Goal: Transaction & Acquisition: Purchase product/service

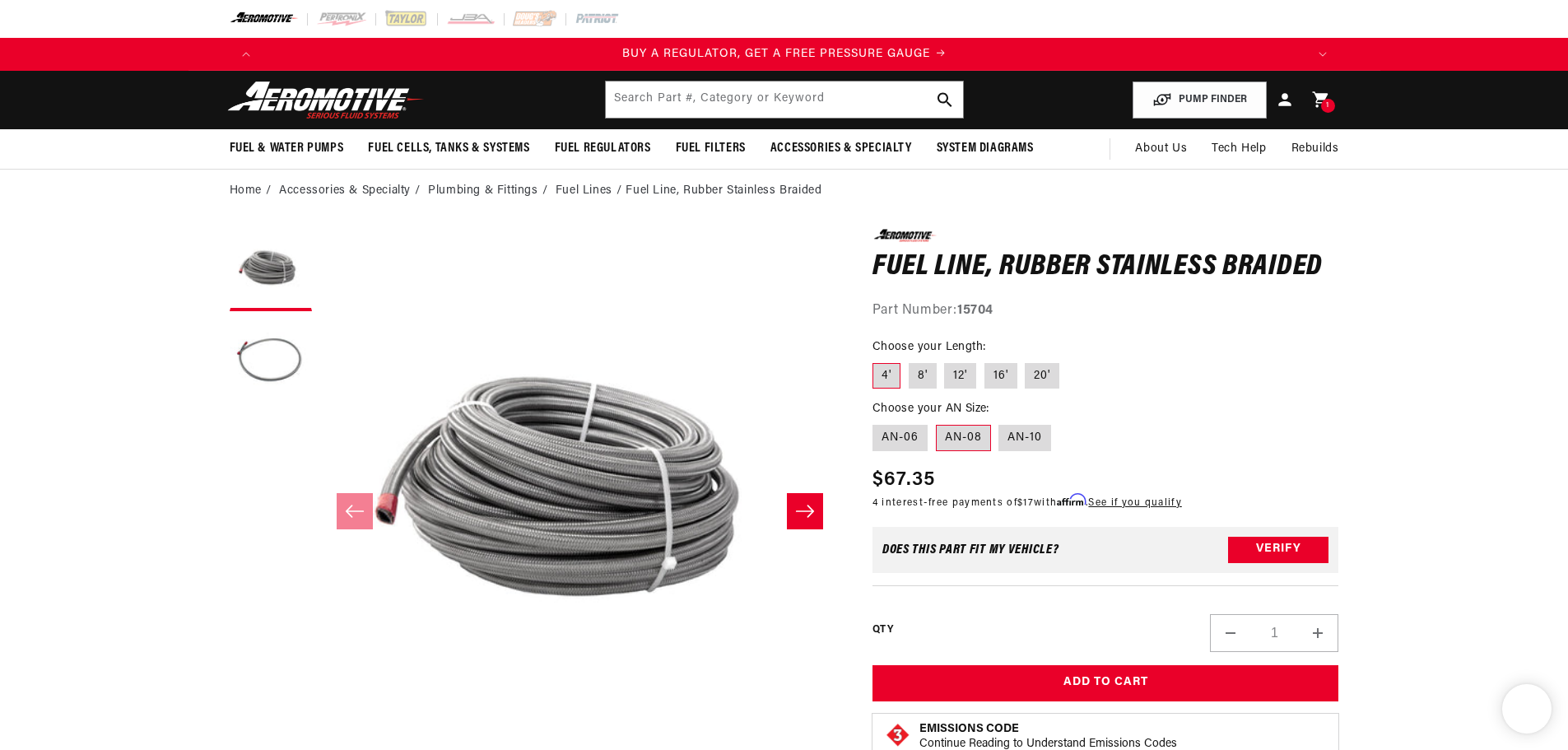
click at [685, 76] on header "Fuel & Water Pumps Back In-Tank In-Line Fuel Pumps" at bounding box center [784, 99] width 1192 height 58
click at [685, 89] on input "text" at bounding box center [784, 100] width 357 height 36
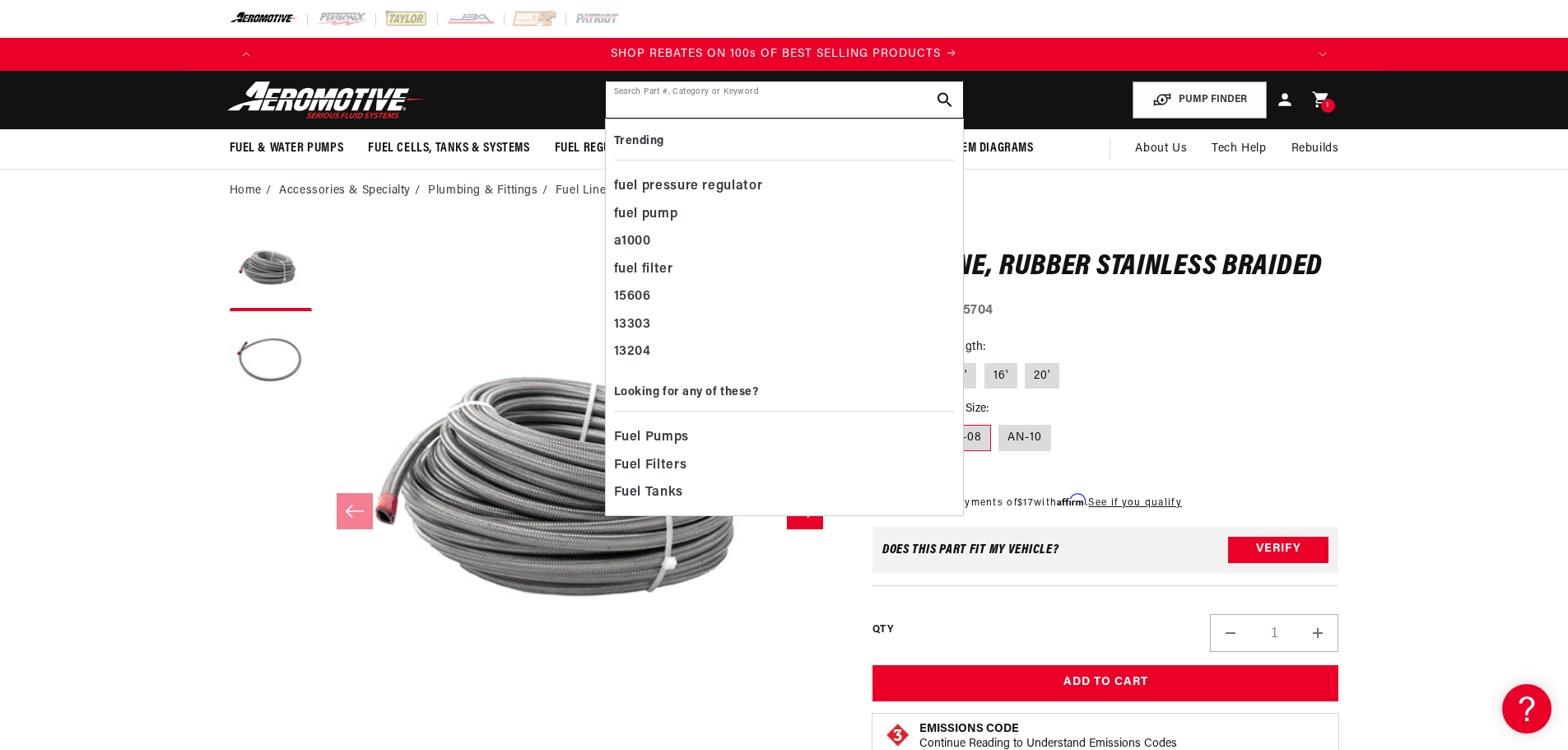
click at [778, 107] on input "text" at bounding box center [784, 100] width 357 height 36
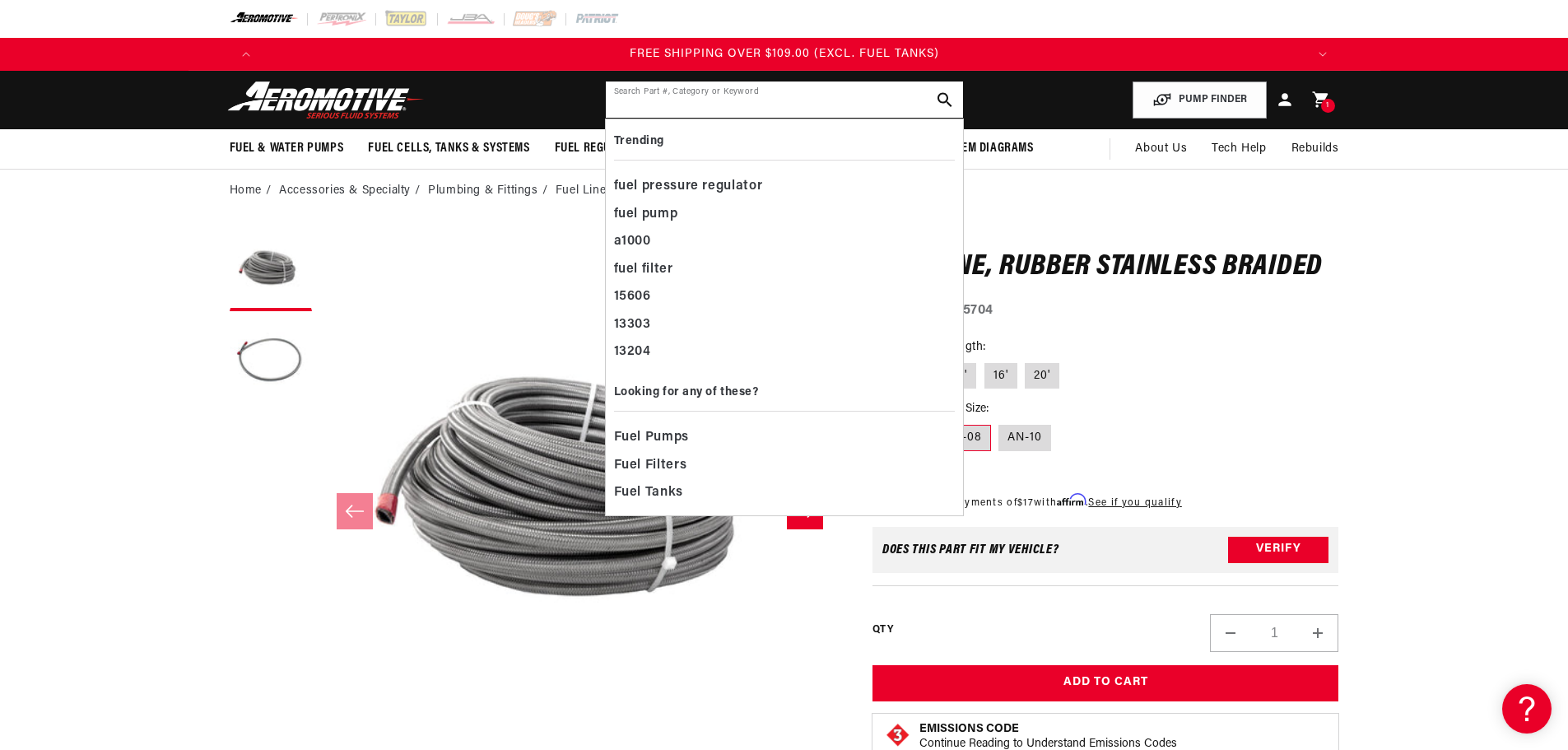
click at [777, 107] on input "text" at bounding box center [784, 100] width 357 height 36
click at [763, 100] on input "text" at bounding box center [784, 100] width 357 height 36
click at [662, 101] on input "text" at bounding box center [784, 100] width 357 height 36
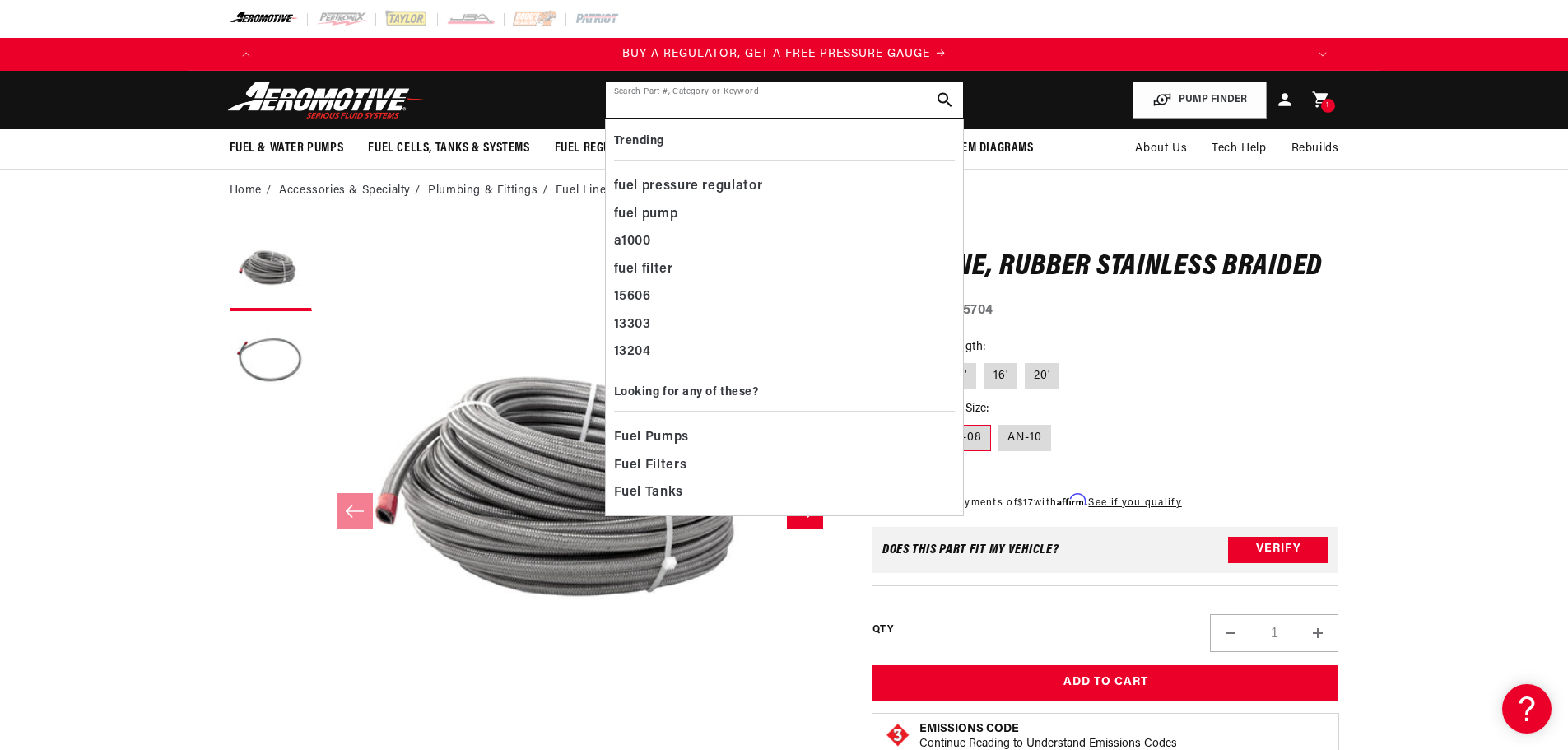
click at [657, 102] on input "text" at bounding box center [784, 100] width 357 height 36
click at [626, 109] on input "text" at bounding box center [784, 100] width 357 height 36
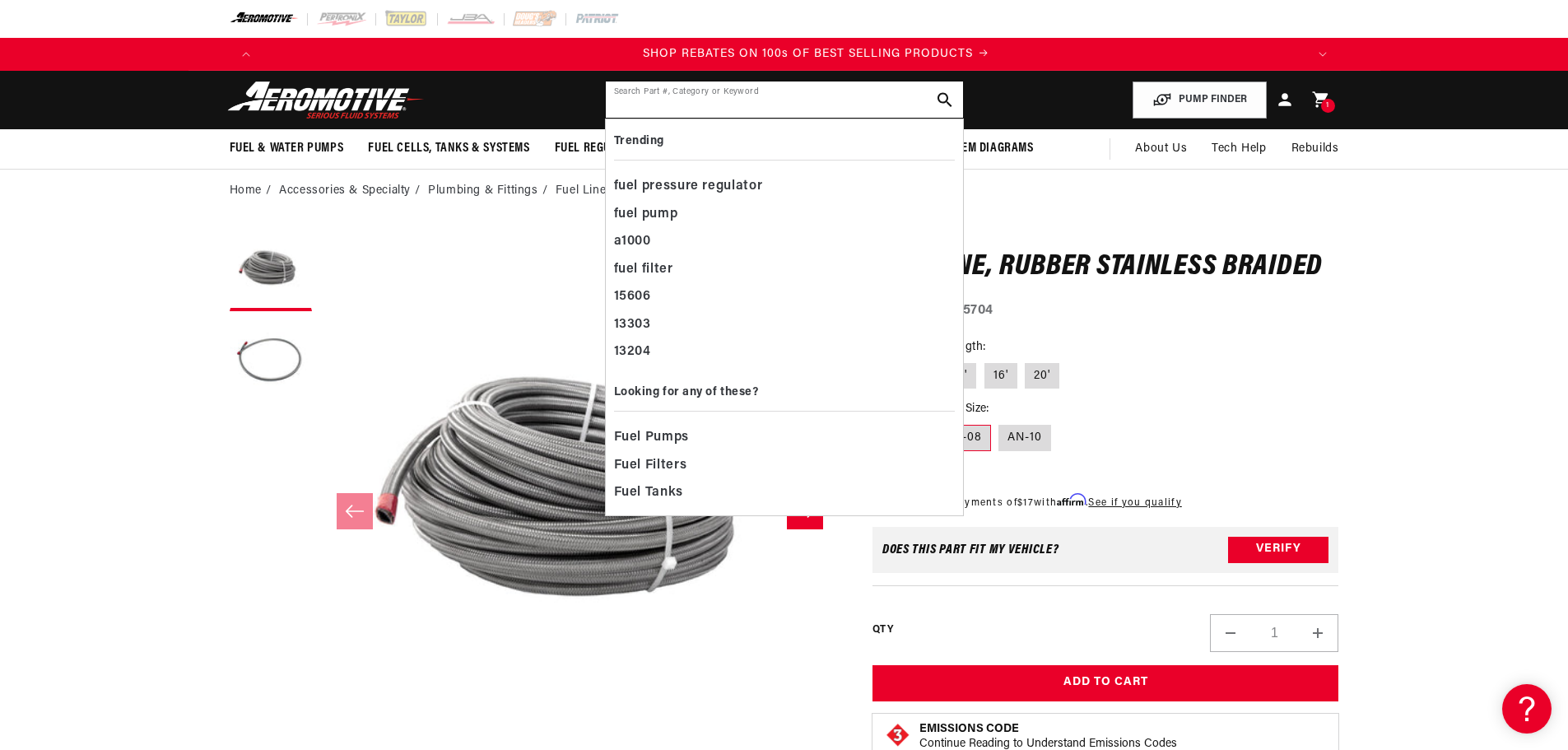
scroll to position [0, 2087]
click at [619, 108] on input "text" at bounding box center [784, 100] width 357 height 36
click at [670, 110] on input "text" at bounding box center [784, 100] width 357 height 36
click at [645, 111] on input "text" at bounding box center [784, 100] width 357 height 36
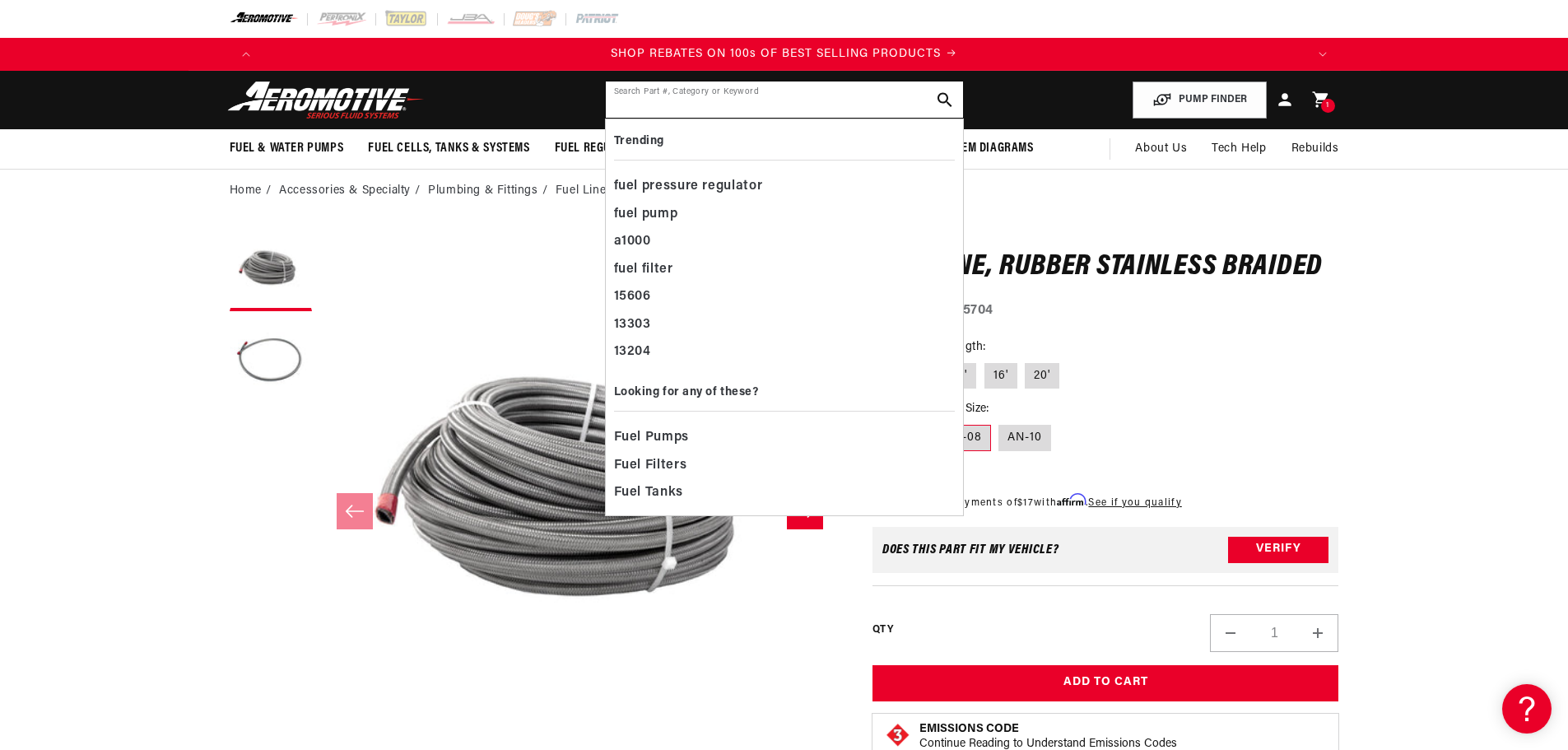
click at [647, 99] on input "text" at bounding box center [784, 100] width 357 height 36
click at [653, 109] on input "text" at bounding box center [784, 100] width 357 height 36
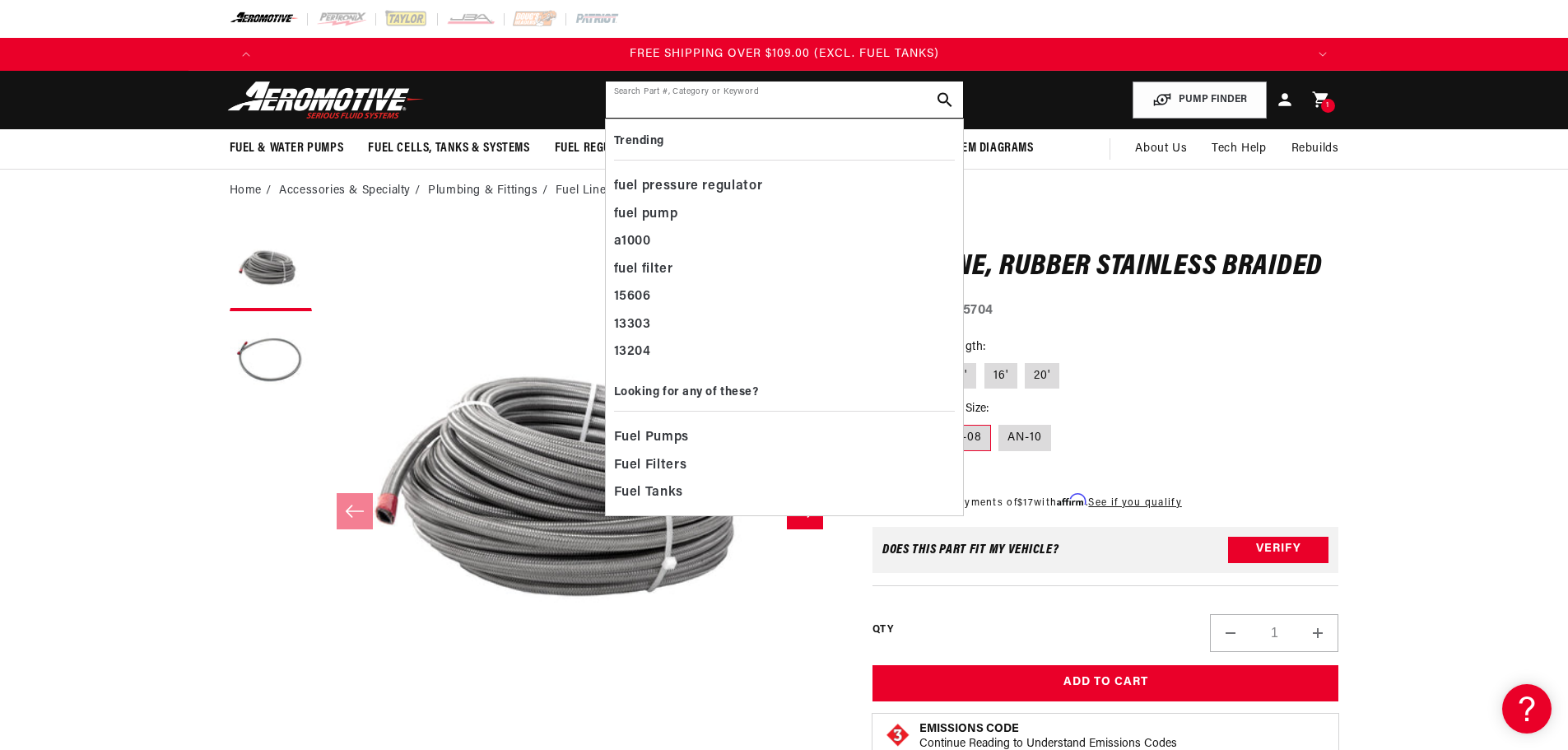
click at [653, 104] on input "text" at bounding box center [784, 100] width 357 height 36
click at [653, 97] on input "text" at bounding box center [784, 100] width 357 height 36
click at [652, 109] on input "text" at bounding box center [784, 100] width 357 height 36
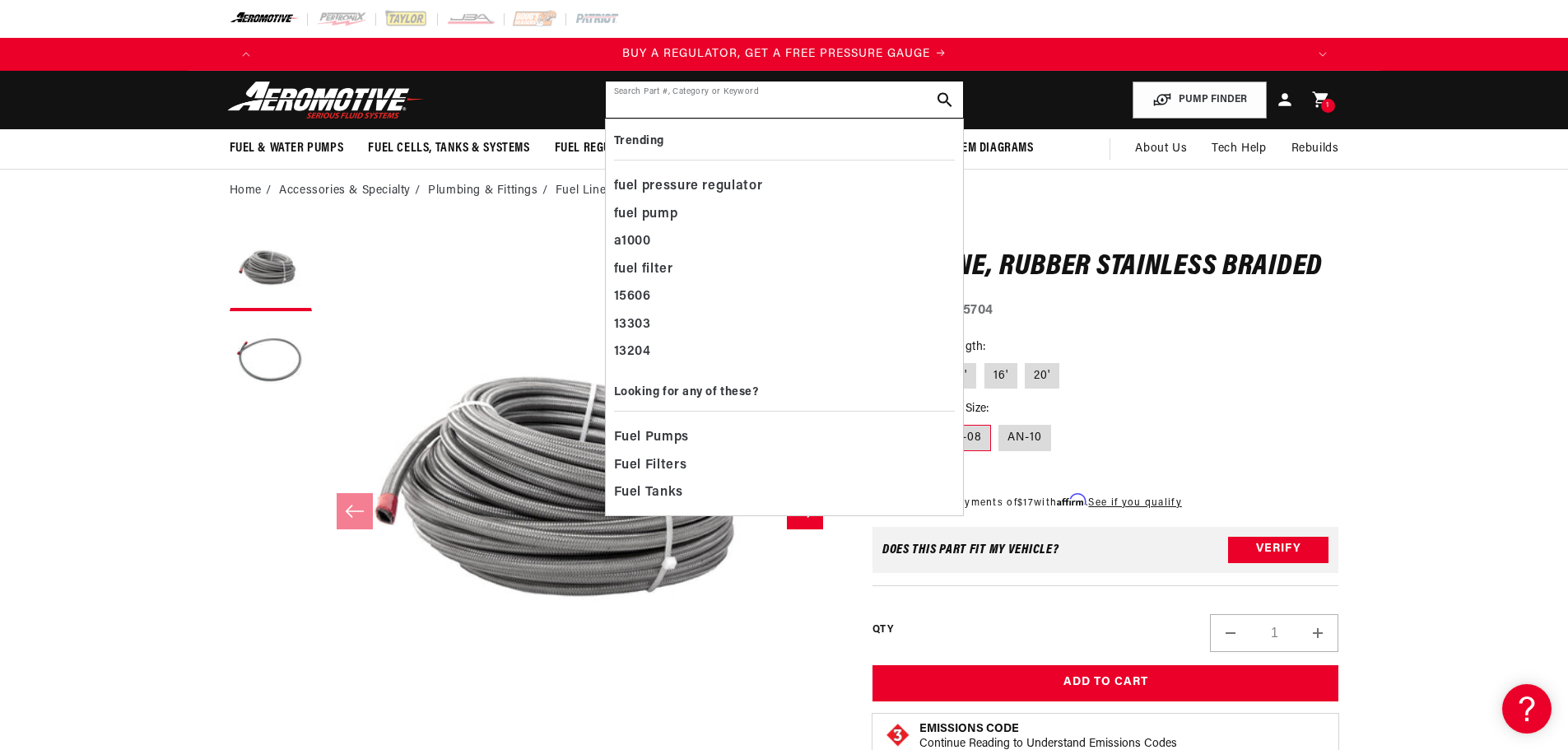
click at [653, 108] on input "text" at bounding box center [784, 100] width 357 height 36
drag, startPoint x: 665, startPoint y: 100, endPoint x: 713, endPoint y: 131, distance: 57.1
click at [665, 100] on input "text" at bounding box center [784, 100] width 357 height 36
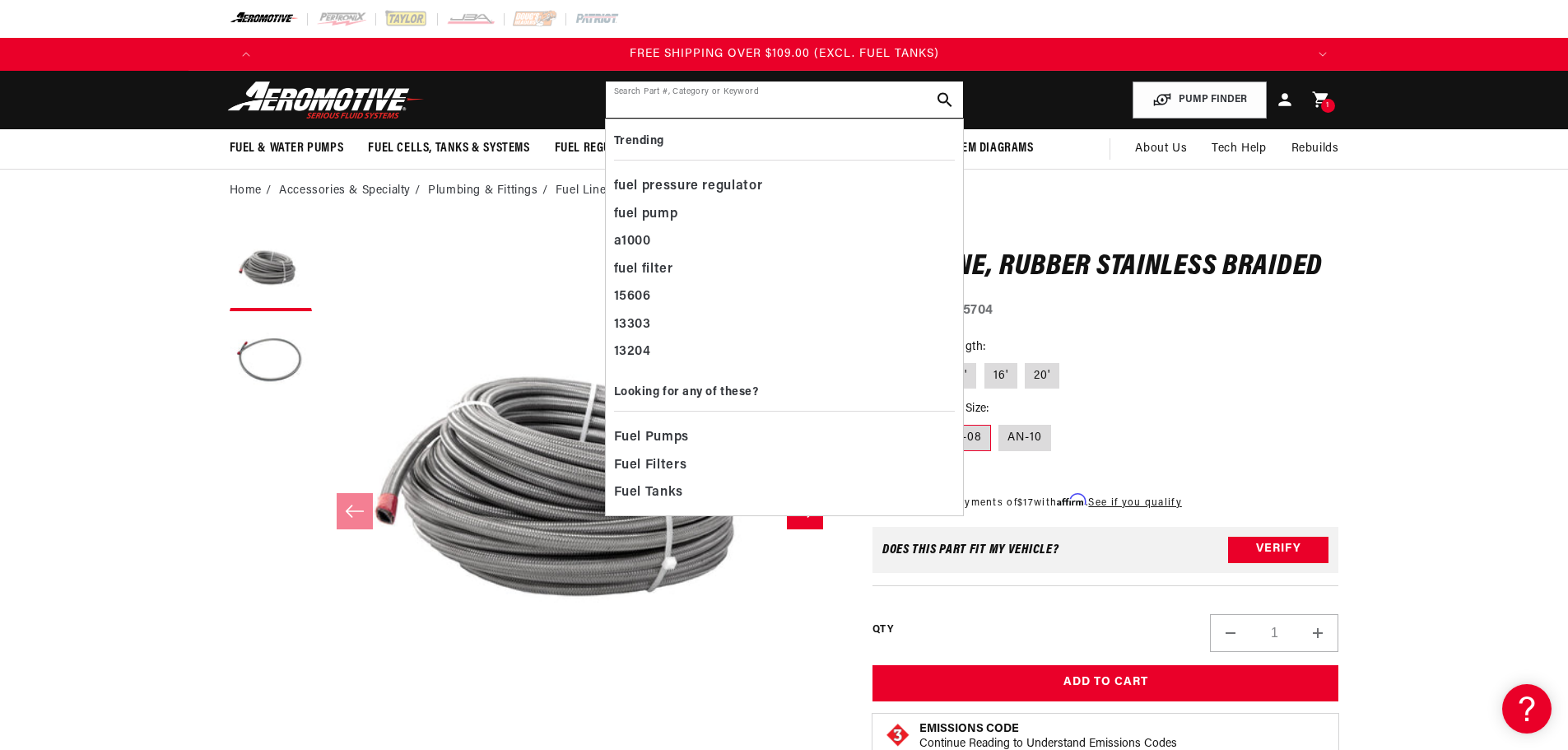
click at [678, 107] on input "text" at bounding box center [784, 100] width 357 height 36
click at [1351, 307] on section "0.0 star rating Write a review Fuel Line, Rubber Stainless Braided Fuel Line, R…" at bounding box center [784, 677] width 1192 height 930
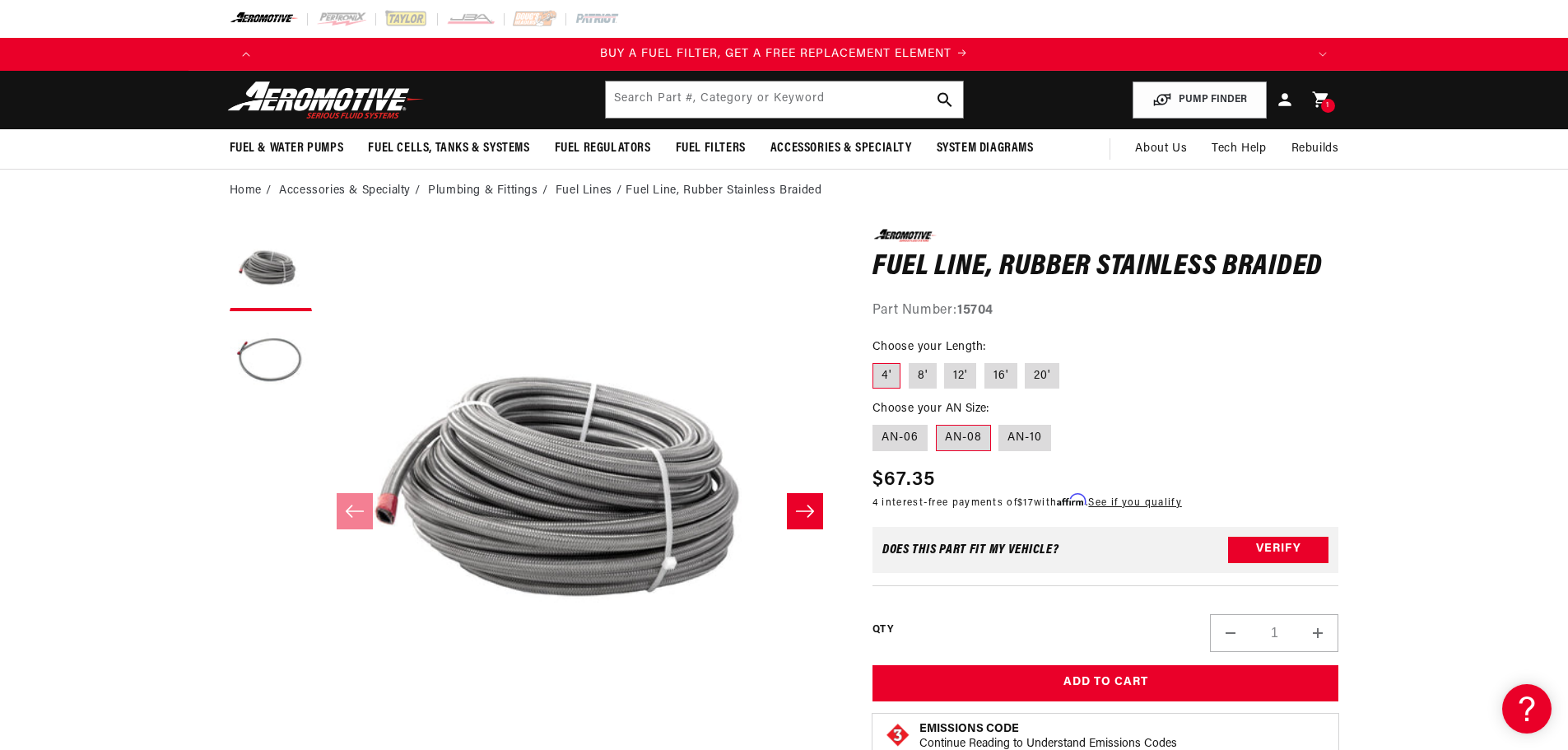
drag, startPoint x: 321, startPoint y: 98, endPoint x: 254, endPoint y: 69, distance: 73.0
click at [321, 98] on img at bounding box center [326, 100] width 206 height 39
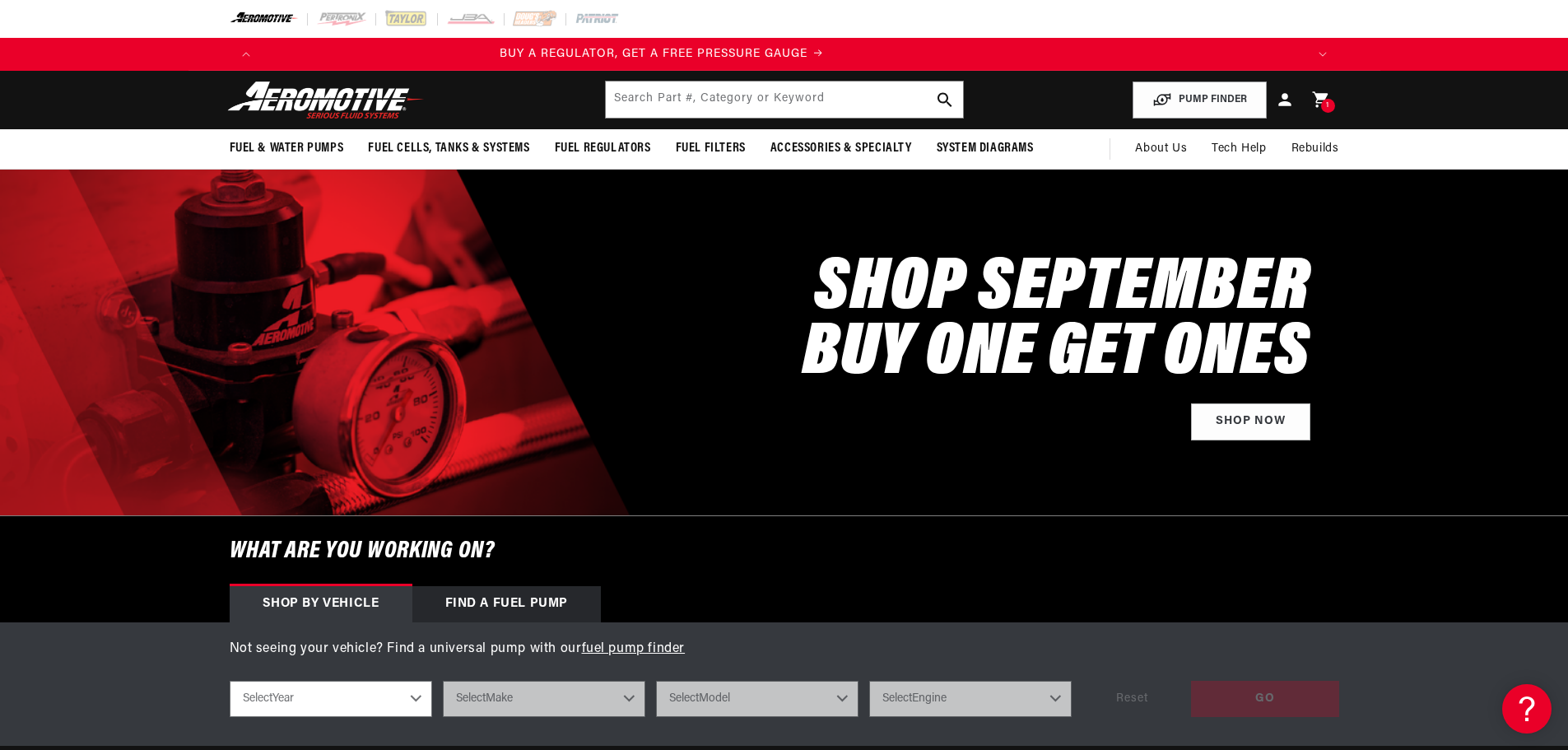
scroll to position [0, 822]
click at [701, 92] on input "text" at bounding box center [784, 100] width 357 height 36
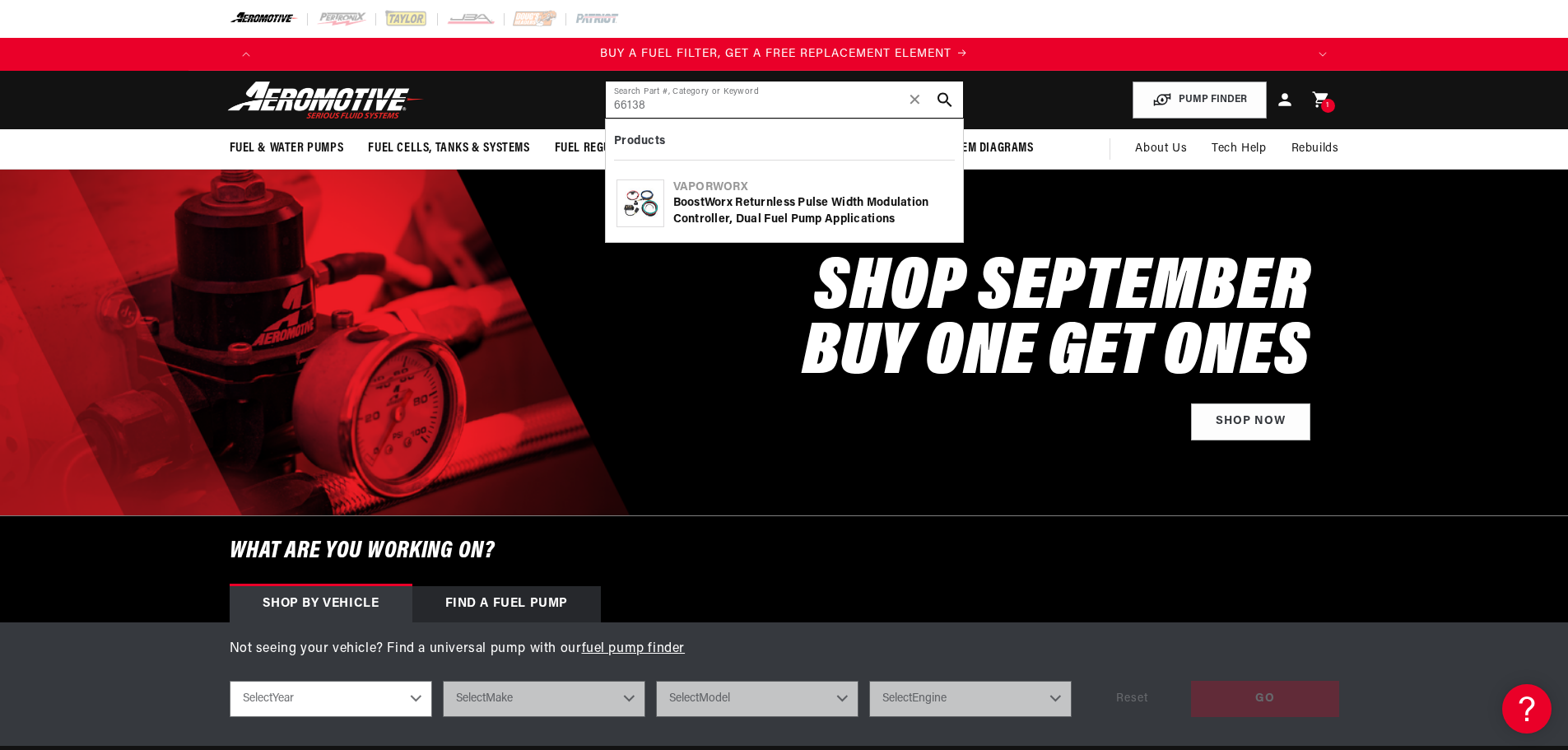
type input "66138"
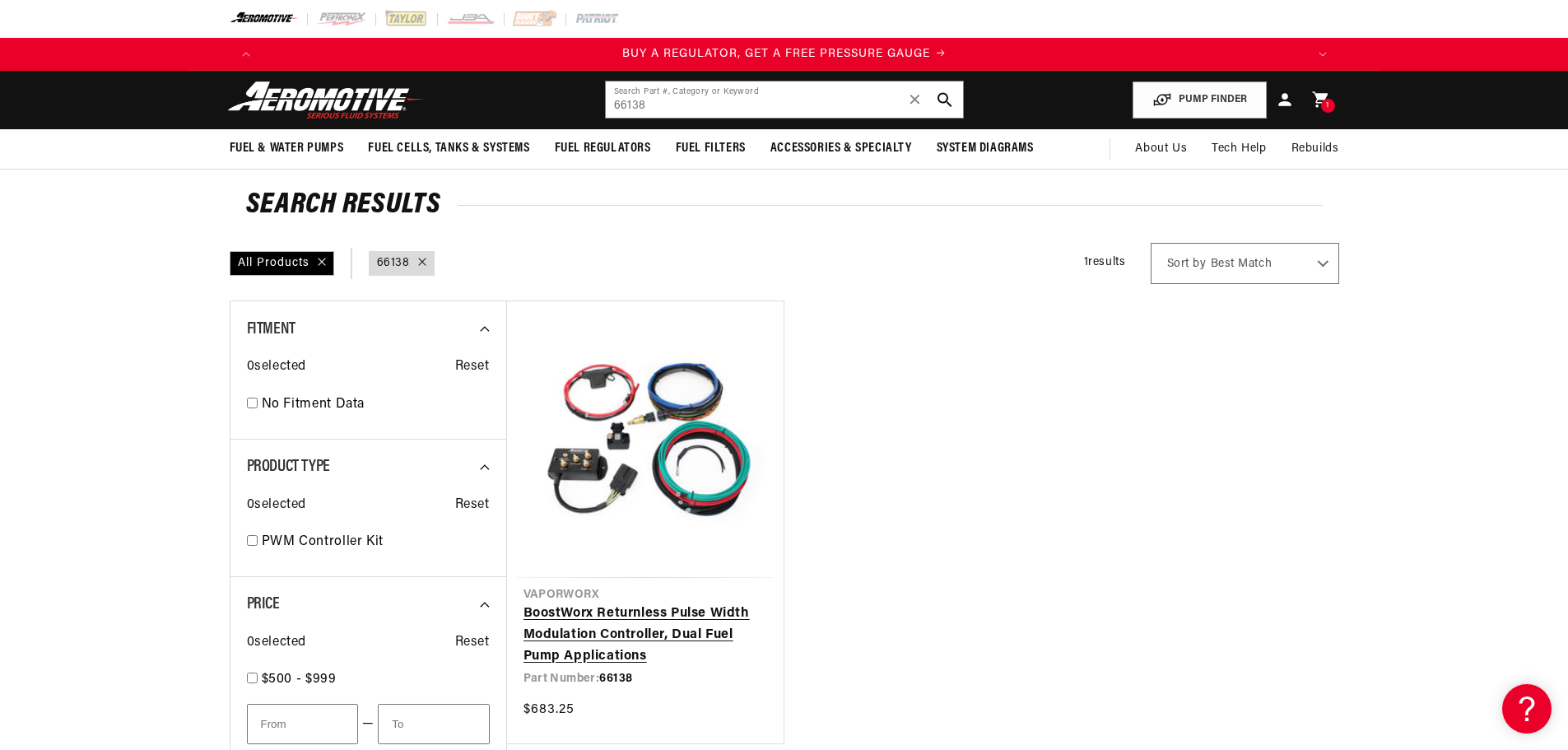
click at [609, 613] on link "BoostWorx Returnless Pulse Width Modulation Controller, Dual Fuel Pump Applicat…" at bounding box center [645, 635] width 244 height 64
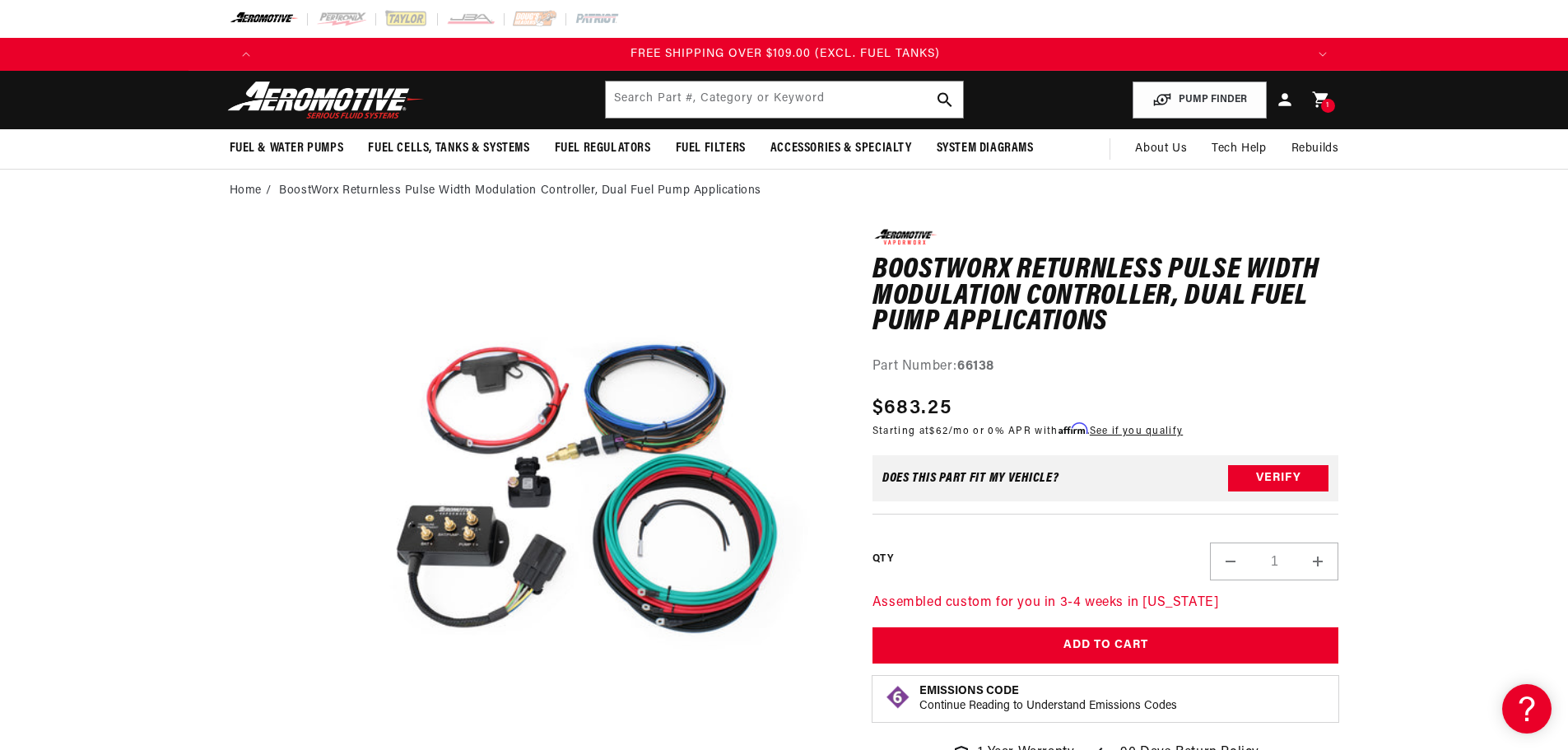
scroll to position [0, 3131]
